Goal: Information Seeking & Learning: Check status

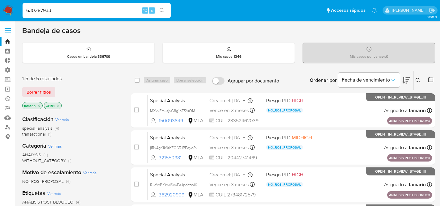
scroll to position [55, 0]
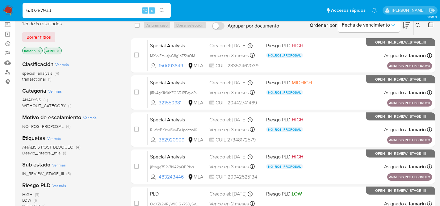
type input "630287933"
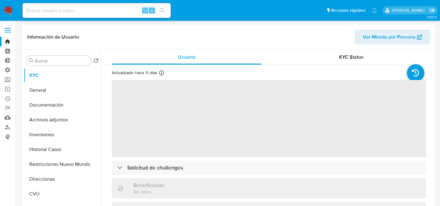
select select "10"
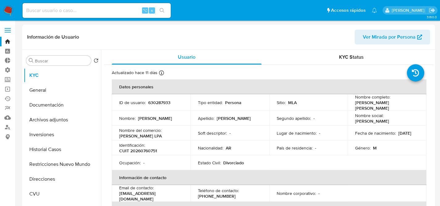
click at [92, 9] on input at bounding box center [97, 10] width 148 height 8
click at [5, 127] on link "Buscador de personas" at bounding box center [37, 127] width 74 height 10
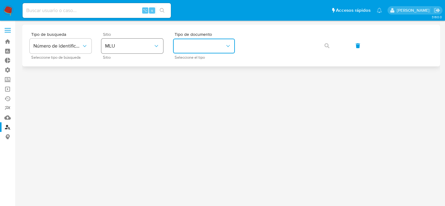
drag, startPoint x: 190, startPoint y: 49, endPoint x: 155, endPoint y: 49, distance: 34.9
click at [190, 49] on button "identificationType" at bounding box center [204, 46] width 62 height 15
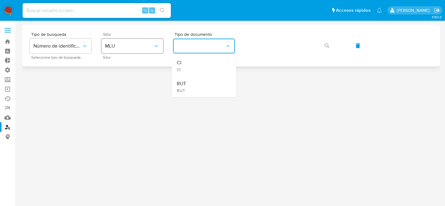
click at [154, 49] on icon "site_id" at bounding box center [156, 46] width 6 height 6
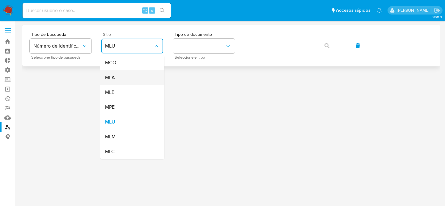
click at [128, 75] on div "MLA" at bounding box center [130, 77] width 51 height 15
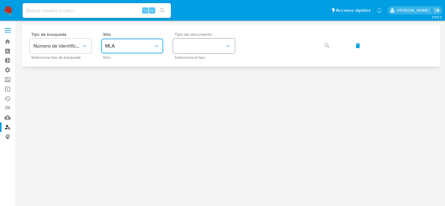
click at [183, 47] on button "identificationType" at bounding box center [204, 46] width 62 height 15
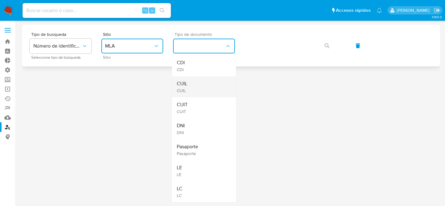
click at [192, 92] on div "CUIL CUIL" at bounding box center [202, 86] width 51 height 21
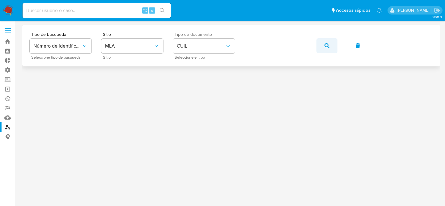
click at [327, 46] on icon "button" at bounding box center [327, 45] width 5 height 5
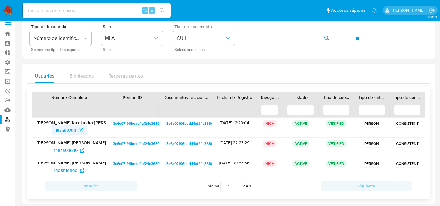
scroll to position [8, 0]
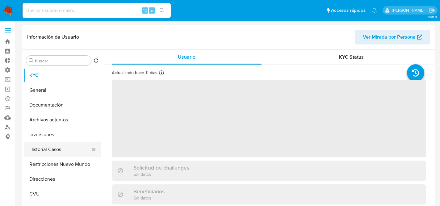
click at [45, 152] on button "Historial Casos" at bounding box center [60, 149] width 72 height 15
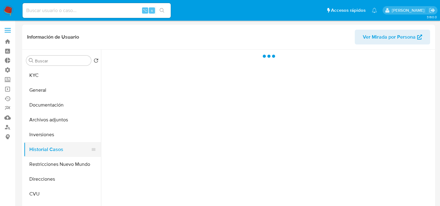
select select "10"
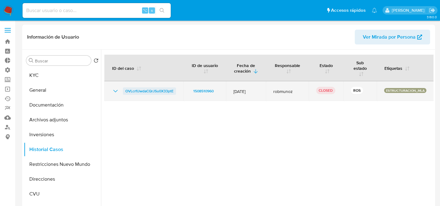
click at [151, 94] on span "OVLcrfIJwdaCQrJSu0X33ptE" at bounding box center [149, 90] width 48 height 7
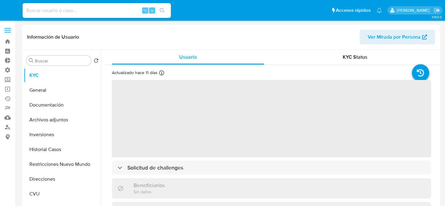
select select "10"
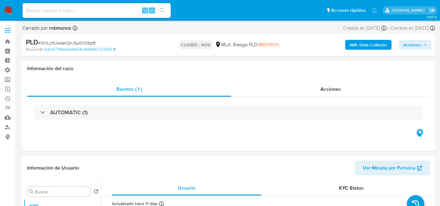
select select "10"
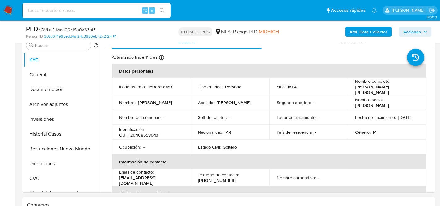
scroll to position [130, 0]
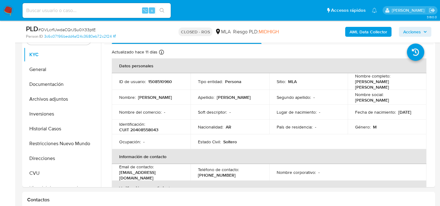
click at [102, 12] on input at bounding box center [97, 10] width 148 height 8
paste input "630287933"
type input "630287933"
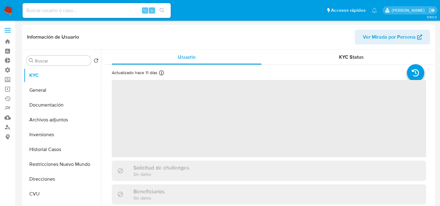
select select "10"
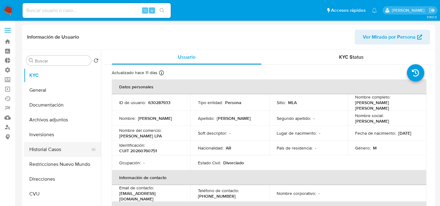
click at [47, 148] on button "Historial Casos" at bounding box center [60, 149] width 72 height 15
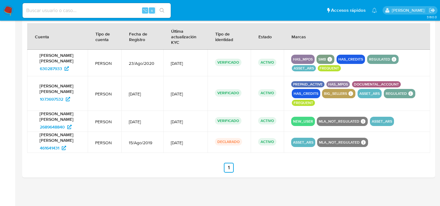
scroll to position [648, 0]
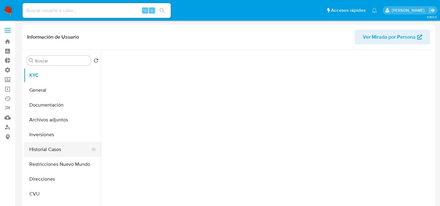
click at [50, 151] on button "Historial Casos" at bounding box center [60, 149] width 72 height 15
select select "10"
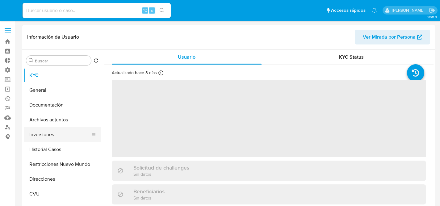
select select "10"
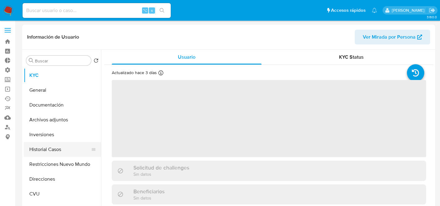
click at [44, 149] on button "Historial Casos" at bounding box center [60, 149] width 72 height 15
click at [42, 147] on button "Historial Casos" at bounding box center [60, 149] width 72 height 15
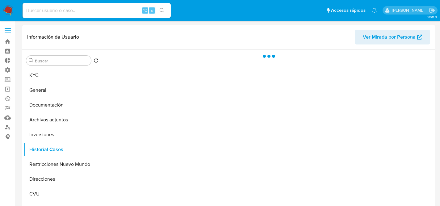
select select "10"
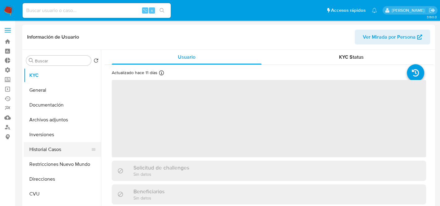
click at [40, 155] on button "Historial Casos" at bounding box center [60, 149] width 72 height 15
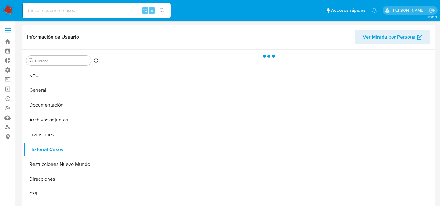
select select "10"
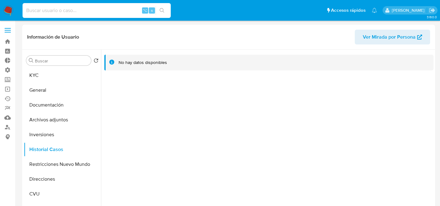
click at [122, 10] on input at bounding box center [97, 10] width 148 height 8
paste input "630287933"
type input "630287933"
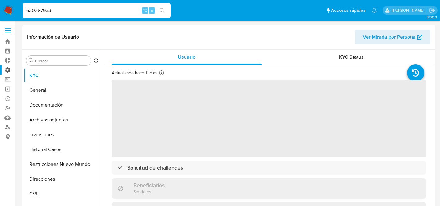
select select "10"
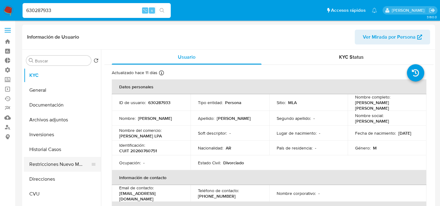
click at [53, 165] on button "Restricciones Nuevo Mundo" at bounding box center [60, 164] width 72 height 15
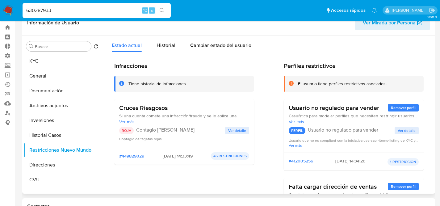
scroll to position [15, 0]
click at [240, 130] on span "Ver detalle" at bounding box center [237, 130] width 18 height 6
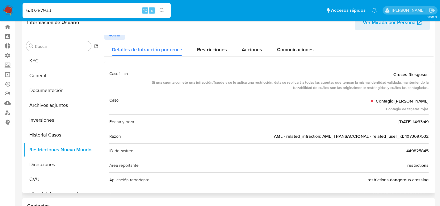
scroll to position [10, 0]
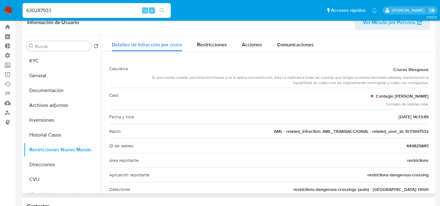
click at [411, 126] on div "Razón AML - related_infraction: AML_TRANSACCIONAL - related_user_id: 1073697532" at bounding box center [269, 131] width 320 height 15
click at [415, 129] on span "AML - related_infraction: AML_TRANSACCIONAL - related_user_id: 1073697532" at bounding box center [351, 131] width 155 height 6
click at [66, 4] on div "630287933 ⌥ s" at bounding box center [97, 10] width 148 height 15
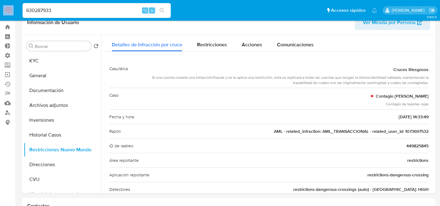
click at [66, 4] on div "630287933 ⌥ s" at bounding box center [97, 10] width 148 height 15
click at [71, 11] on input "630287933" at bounding box center [97, 10] width 148 height 8
paste input "1073697532"
type input "1073697532"
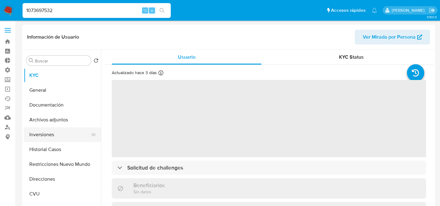
select select "10"
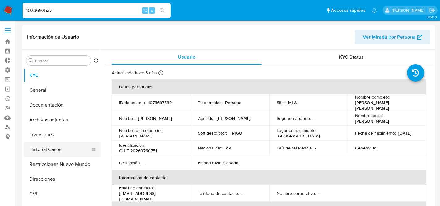
click at [69, 154] on button "Historial Casos" at bounding box center [60, 149] width 72 height 15
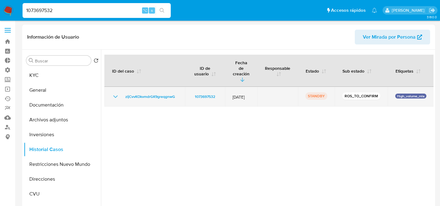
click at [119, 93] on div "zIjCvvKOkvmdrGK9greqgnwG" at bounding box center [145, 96] width 66 height 7
click at [131, 93] on span "zIjCvvKOkvmdrGK9greqgnwG" at bounding box center [150, 96] width 50 height 7
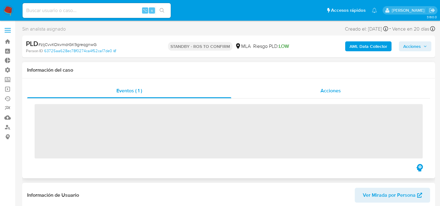
click at [354, 91] on div "Acciones" at bounding box center [331, 90] width 199 height 15
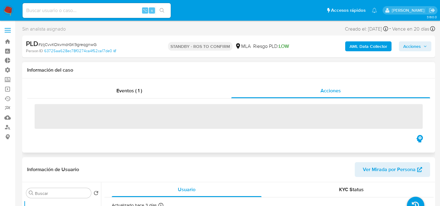
select select "10"
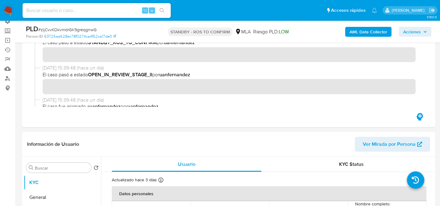
scroll to position [109, 0]
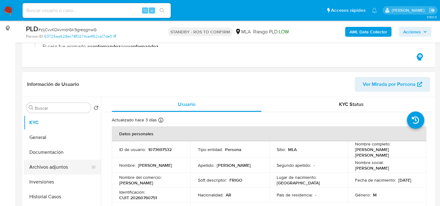
click at [58, 172] on button "Archivos adjuntos" at bounding box center [60, 167] width 72 height 15
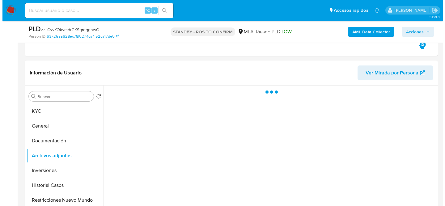
scroll to position [121, 0]
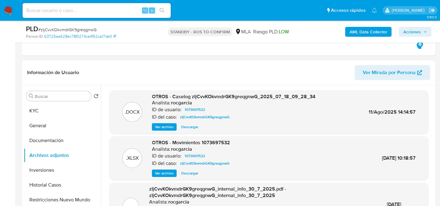
click at [167, 126] on span "Ver archivo" at bounding box center [164, 127] width 19 height 6
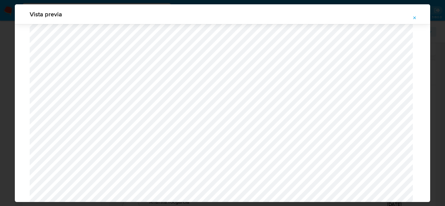
scroll to position [42, 0]
click at [410, 18] on button "Attachment preview" at bounding box center [415, 18] width 14 height 10
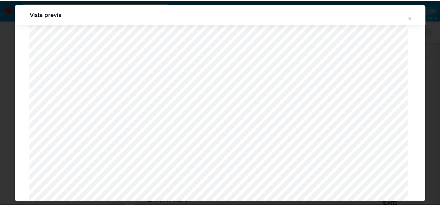
scroll to position [20, 0]
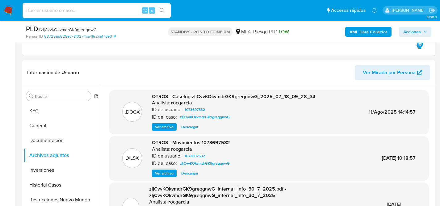
click at [95, 15] on div "⌥ s" at bounding box center [97, 10] width 148 height 15
click at [92, 16] on div "⌥ s" at bounding box center [97, 10] width 148 height 15
click at [73, 6] on input at bounding box center [97, 10] width 148 height 8
paste input "e6Ei7BBFkLhx8yjbCOhJfLPA"
type input "e6Ei7BBFkLhx8yjbCOhJfLPA"
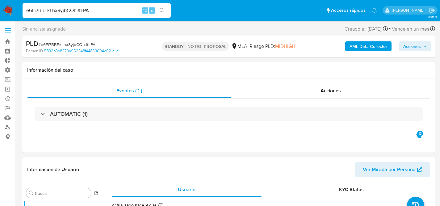
select select "10"
click at [164, 179] on div "Información de Usuario Ver Mirada por Persona" at bounding box center [228, 169] width 413 height 25
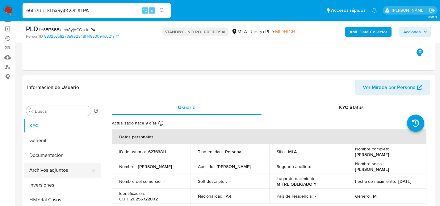
click at [57, 169] on button "Archivos adjuntos" at bounding box center [60, 170] width 72 height 15
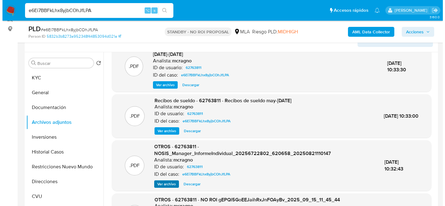
scroll to position [49, 0]
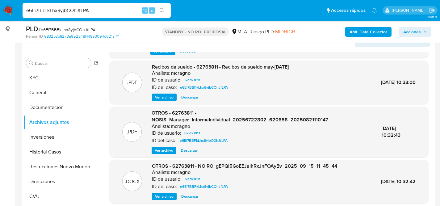
click at [162, 196] on span "Ver archivo" at bounding box center [164, 196] width 19 height 6
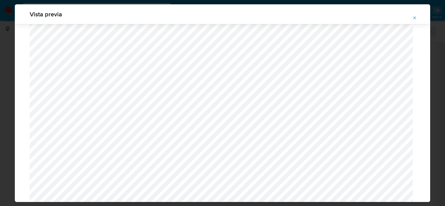
scroll to position [621, 0]
click at [418, 15] on button "Attachment preview" at bounding box center [415, 18] width 14 height 10
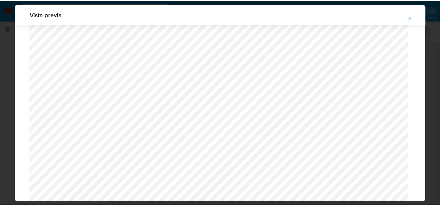
scroll to position [20, 0]
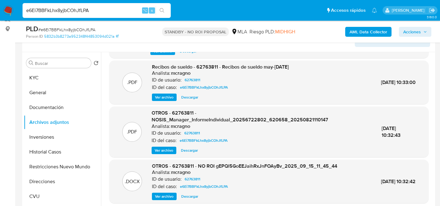
click at [97, 13] on input "e6Ei7BBFkLhx8yjbCOhJfLPA" at bounding box center [97, 10] width 148 height 8
paste input "C6402N8j1oFrPxAlxIKqKmYa"
type input "C6402N8j1oFrPxAlxIKqKmYa"
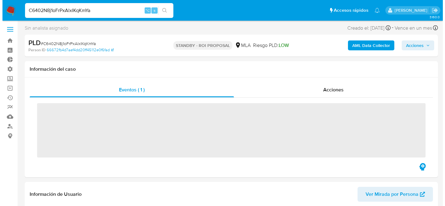
scroll to position [114, 0]
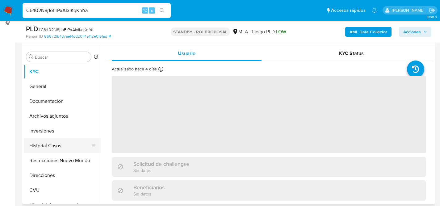
click at [36, 150] on button "Historial Casos" at bounding box center [60, 145] width 72 height 15
select select "10"
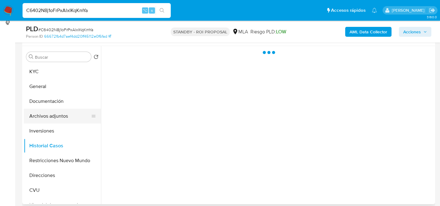
click at [51, 117] on button "Archivos adjuntos" at bounding box center [60, 116] width 72 height 15
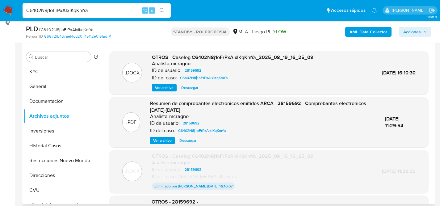
click at [164, 90] on span "Ver archivo" at bounding box center [164, 88] width 19 height 6
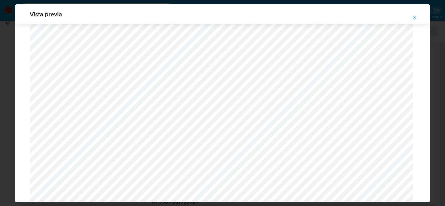
scroll to position [449, 0]
click at [416, 17] on icon "Attachment preview" at bounding box center [414, 17] width 5 height 5
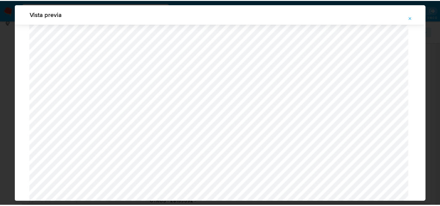
scroll to position [20, 0]
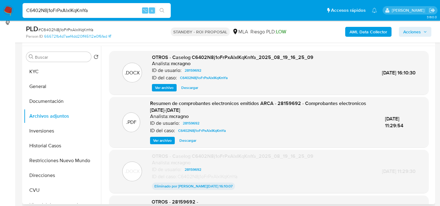
click at [87, 7] on input "C6402N8j1oFrPxAlxIKqKmYa" at bounding box center [97, 10] width 148 height 8
paste input "W8elYiPIYXcZR7D7XiXoL9xI"
type input "W8elYiPIYXcZR7D7XiXoL9xI"
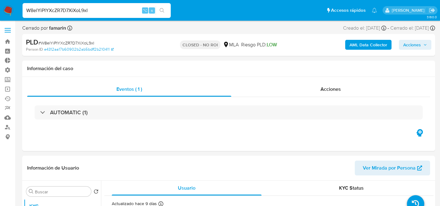
select select "10"
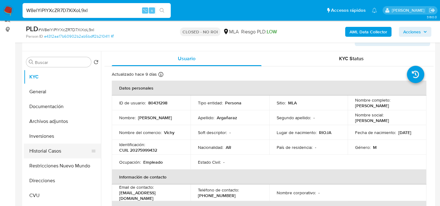
scroll to position [111, 0]
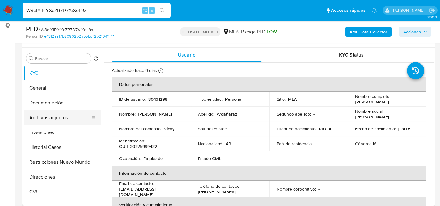
click at [45, 117] on button "Archivos adjuntos" at bounding box center [60, 117] width 72 height 15
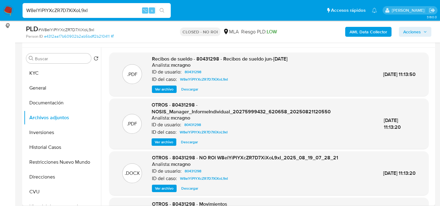
click at [163, 88] on span "Ver archivo" at bounding box center [164, 89] width 19 height 6
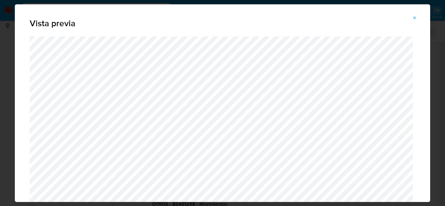
drag, startPoint x: 226, startPoint y: 25, endPoint x: 434, endPoint y: 7, distance: 208.8
click at [234, 25] on span "Vista previa" at bounding box center [223, 23] width 386 height 9
click at [413, 19] on icon "Attachment preview" at bounding box center [414, 17] width 5 height 5
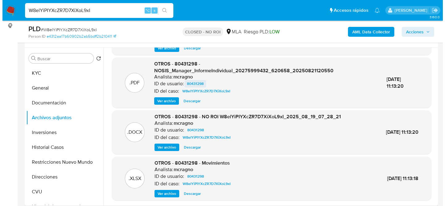
scroll to position [41, 0]
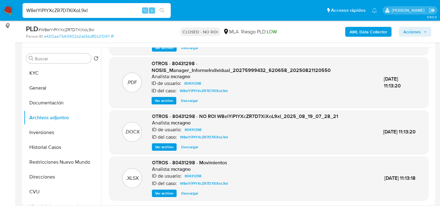
click at [158, 150] on span "Ver archivo" at bounding box center [164, 147] width 19 height 6
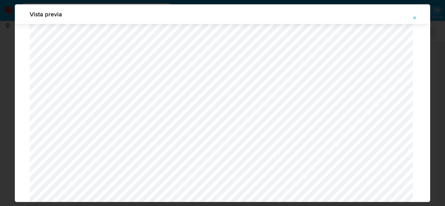
scroll to position [481, 0]
click at [415, 15] on span "Attachment preview" at bounding box center [414, 18] width 5 height 9
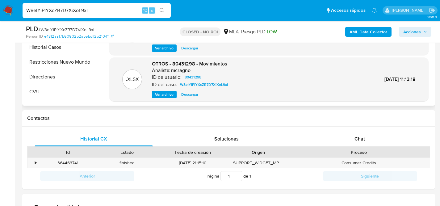
scroll to position [40, 0]
click at [190, 94] on span "Descargar" at bounding box center [189, 94] width 17 height 6
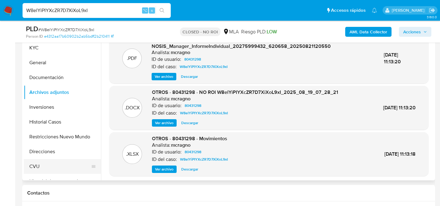
scroll to position [8, 0]
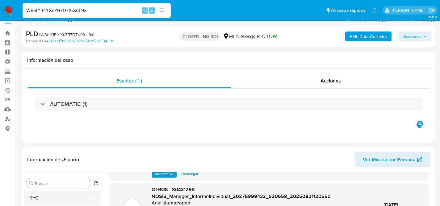
click at [41, 199] on button "KYC" at bounding box center [60, 198] width 72 height 15
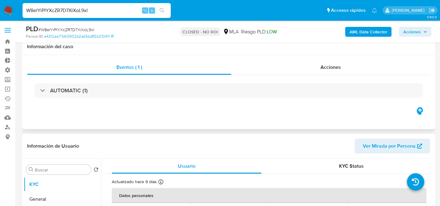
scroll to position [60, 0]
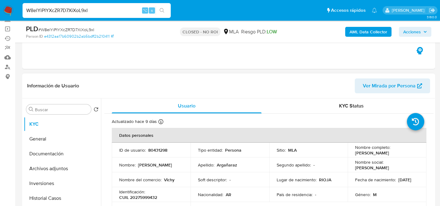
click at [159, 153] on p "80431298" at bounding box center [157, 150] width 19 height 6
click at [160, 149] on p "80431298" at bounding box center [157, 150] width 19 height 6
click at [234, 133] on th "Datos personales" at bounding box center [269, 135] width 315 height 15
click at [89, 14] on input "W8elYiPIYXcZR7D7XiXoL9xI" at bounding box center [97, 10] width 148 height 8
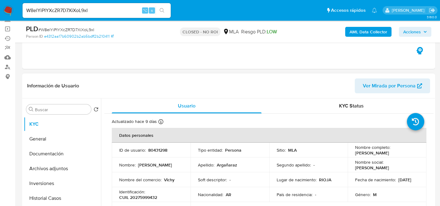
click at [158, 151] on p "80431298" at bounding box center [157, 150] width 19 height 6
copy p "80431298"
click at [147, 76] on div "Información de Usuario Ver Mirada por Persona" at bounding box center [228, 86] width 413 height 25
click at [88, 15] on div "W8elYiPIYXcZR7D7XiXoL9xI ⌥ s" at bounding box center [97, 10] width 148 height 15
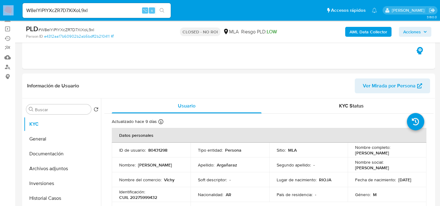
click at [88, 15] on div "W8elYiPIYXcZR7D7XiXoL9xI ⌥ s" at bounding box center [97, 10] width 148 height 15
click at [91, 11] on input "W8elYiPIYXcZR7D7XiXoL9xI" at bounding box center [97, 10] width 148 height 8
paste input "630287933"
type input "630287933"
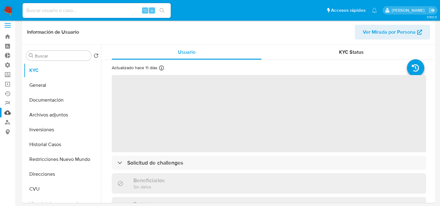
scroll to position [5, 0]
select select "10"
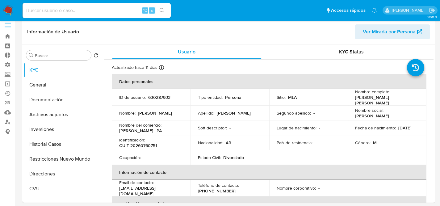
click at [117, 14] on input at bounding box center [97, 10] width 148 height 8
paste input "2664511177"
type input "2664511177"
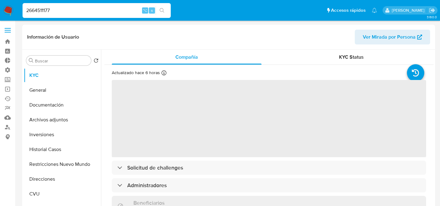
select select "10"
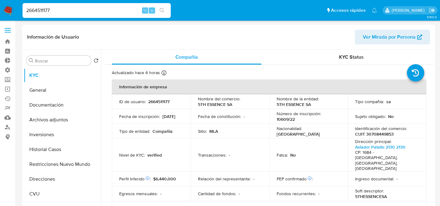
click at [87, 14] on input "2664511177" at bounding box center [97, 10] width 148 height 8
click at [33, 155] on button "Historial Casos" at bounding box center [60, 149] width 72 height 15
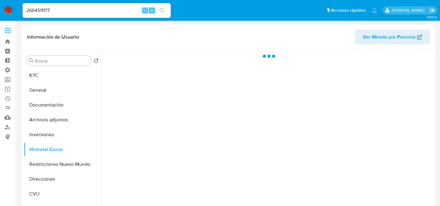
click at [90, 14] on input "2664511177" at bounding box center [97, 10] width 148 height 8
paste input "68439"
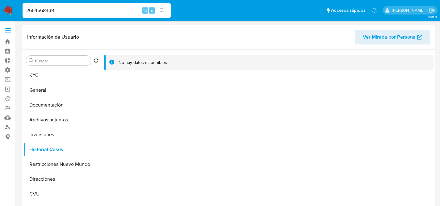
type input "2664568439"
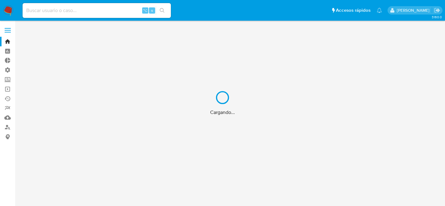
click at [76, 8] on div "Cargando..." at bounding box center [222, 103] width 445 height 206
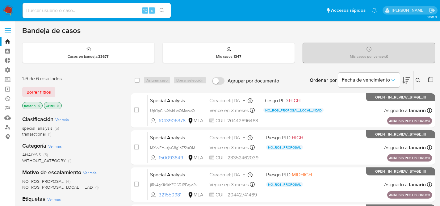
click at [40, 16] on div "⌥ s" at bounding box center [97, 10] width 148 height 15
click at [43, 11] on input at bounding box center [97, 10] width 148 height 8
paste input "130002952"
type input "130002952"
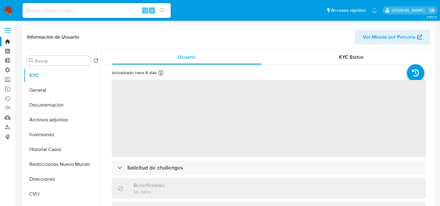
select select "10"
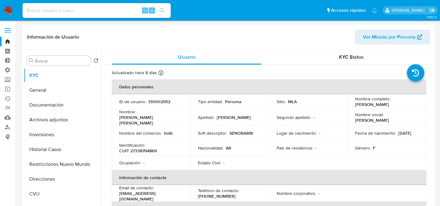
click at [152, 100] on p "130002952" at bounding box center [159, 102] width 22 height 6
copy p "130002952"
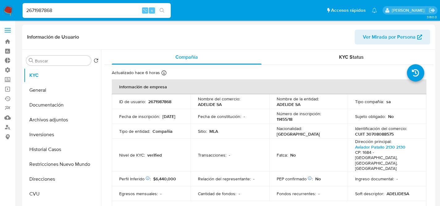
select select "10"
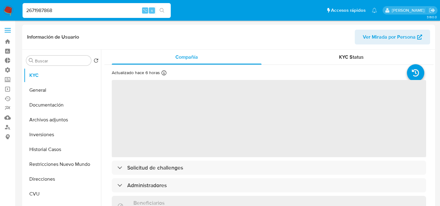
select select "10"
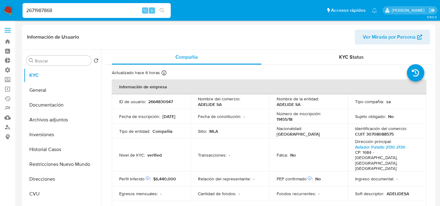
click at [116, 12] on input "2671987868" at bounding box center [97, 10] width 148 height 8
paste input "630287933"
type input "630287933"
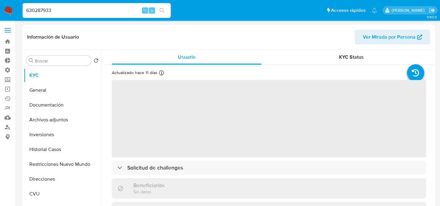
select select "10"
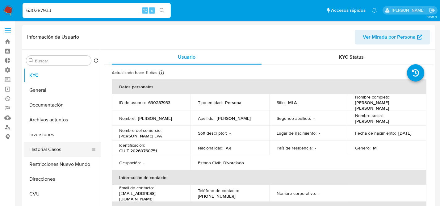
click at [50, 146] on button "Historial Casos" at bounding box center [60, 149] width 72 height 15
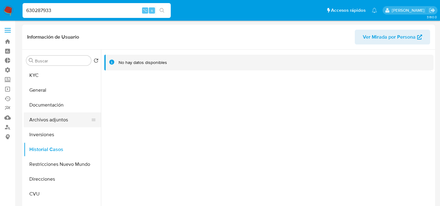
click at [58, 116] on button "Archivos adjuntos" at bounding box center [60, 120] width 72 height 15
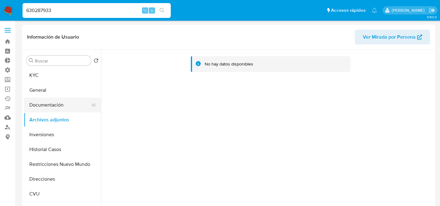
click at [56, 108] on button "Documentación" at bounding box center [60, 105] width 72 height 15
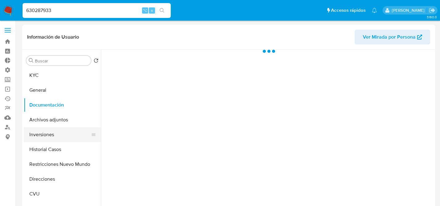
click at [49, 130] on button "Inversiones" at bounding box center [60, 134] width 72 height 15
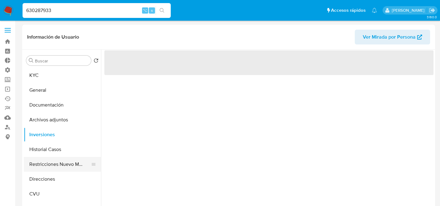
drag, startPoint x: 58, startPoint y: 157, endPoint x: 61, endPoint y: 170, distance: 12.6
click at [59, 159] on button "Restricciones Nuevo Mundo" at bounding box center [60, 164] width 72 height 15
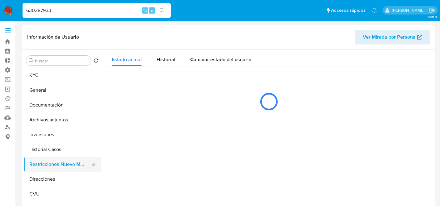
click at [61, 170] on button "Restricciones Nuevo Mundo" at bounding box center [60, 164] width 72 height 15
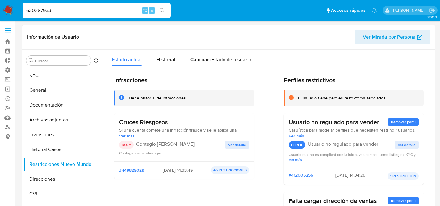
click at [235, 143] on span "Ver detalle" at bounding box center [237, 145] width 18 height 6
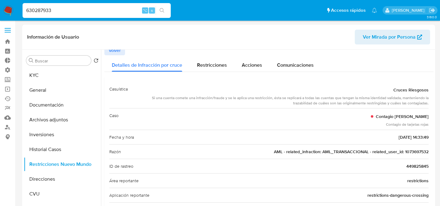
scroll to position [10, 0]
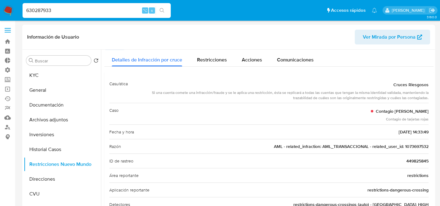
click at [411, 149] on div "Razón AML - related_infraction: AML_TRANSACCIONAL - related_user_id: 1073697532" at bounding box center [269, 146] width 320 height 15
click at [413, 148] on span "AML - related_infraction: AML_TRANSACCIONAL - related_user_id: 1073697532" at bounding box center [351, 146] width 155 height 6
click at [80, 8] on input "630287933" at bounding box center [97, 10] width 148 height 8
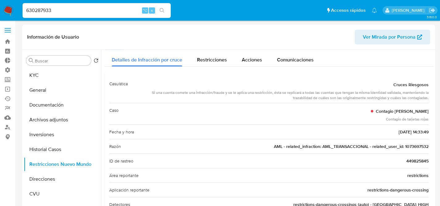
click at [80, 8] on input "630287933" at bounding box center [97, 10] width 148 height 8
paste input "1073697532"
type input "1073697532"
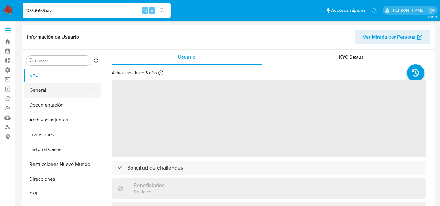
select select "10"
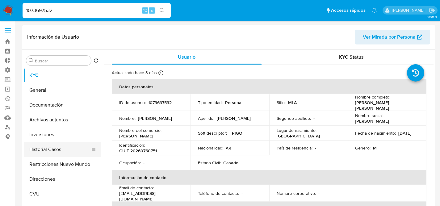
click at [61, 144] on button "Historial Casos" at bounding box center [60, 149] width 72 height 15
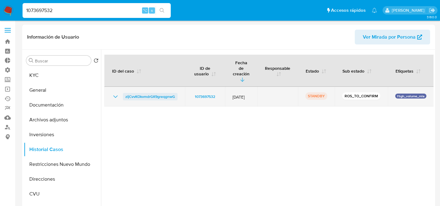
click at [156, 93] on span "zIjCvvKOkvmdrGK9greqgnwG" at bounding box center [150, 96] width 50 height 7
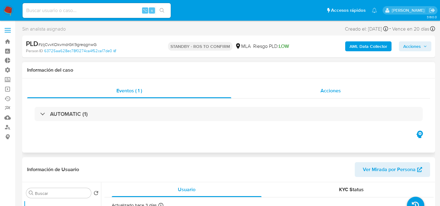
click at [312, 85] on div "Acciones" at bounding box center [331, 90] width 199 height 15
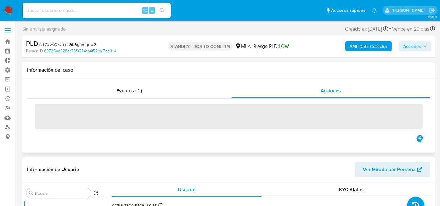
select select "10"
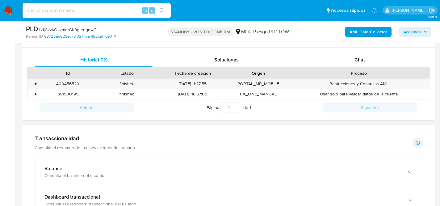
scroll to position [326, 0]
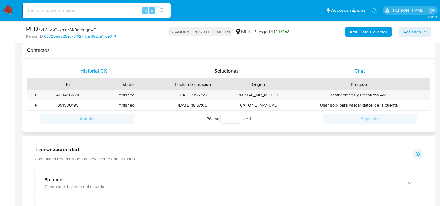
click at [350, 73] on div "Chat" at bounding box center [360, 71] width 118 height 15
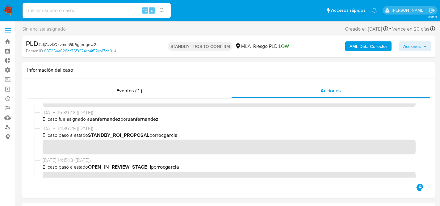
scroll to position [58, 0]
click at [80, 45] on span "# zIjCvvKOkvmdrGK9greqgnwG" at bounding box center [67, 44] width 58 height 6
click at [10, 9] on img at bounding box center [8, 10] width 11 height 11
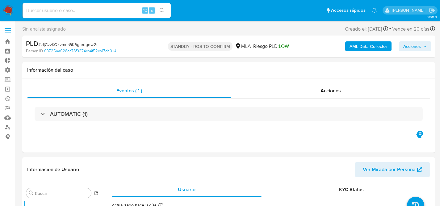
select select "10"
